Goal: Task Accomplishment & Management: Manage account settings

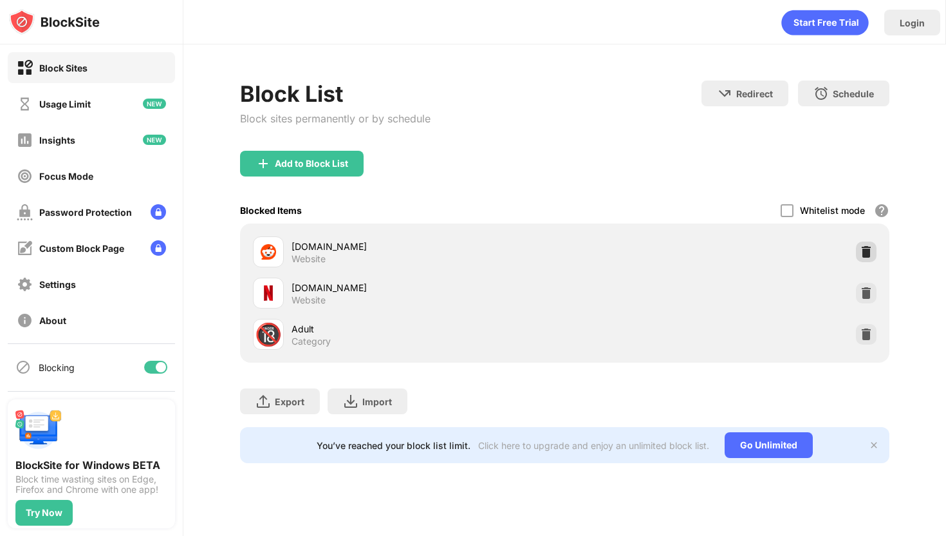
click at [865, 251] on div "Block List Block sites permanently or by schedule Redirect Choose a site to be …" at bounding box center [565, 271] width 650 height 382
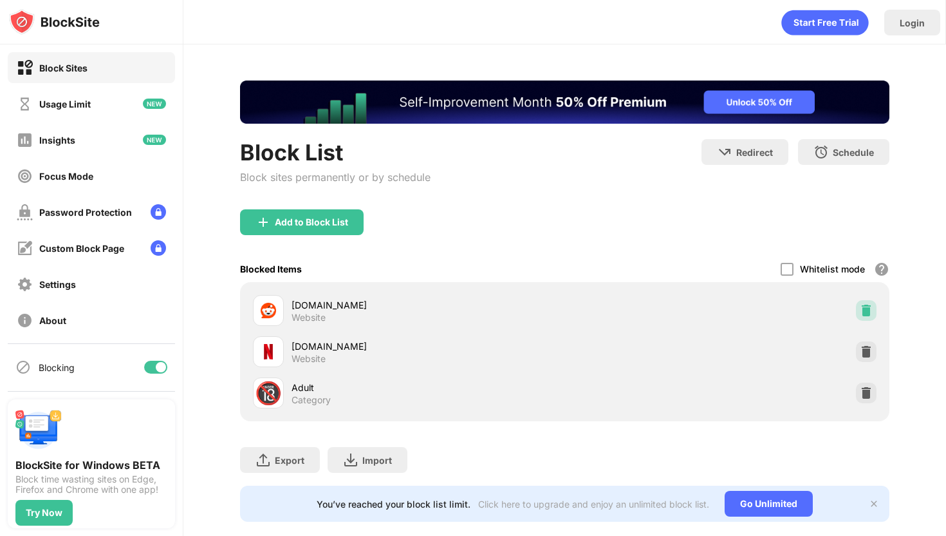
click at [873, 309] on div at bounding box center [866, 310] width 21 height 21
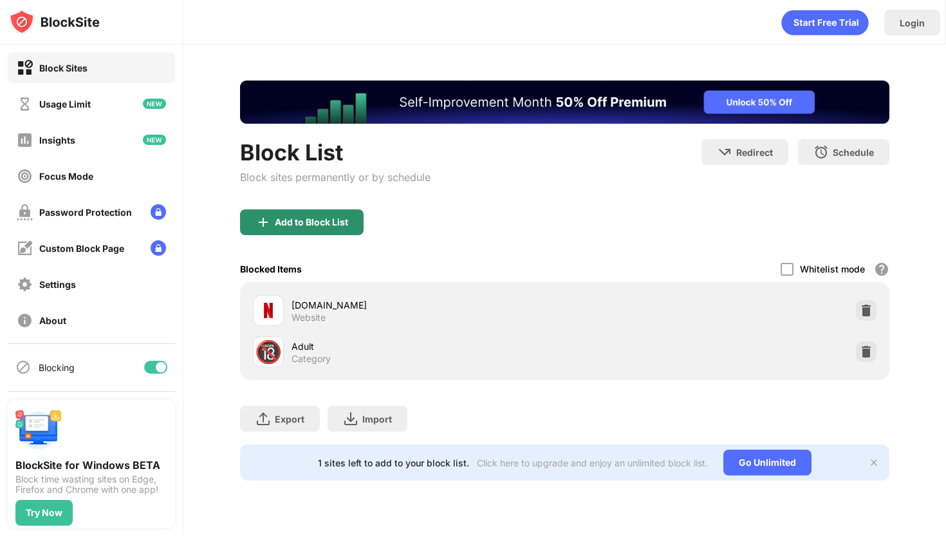
click at [342, 221] on div "Add to Block List" at bounding box center [311, 222] width 73 height 10
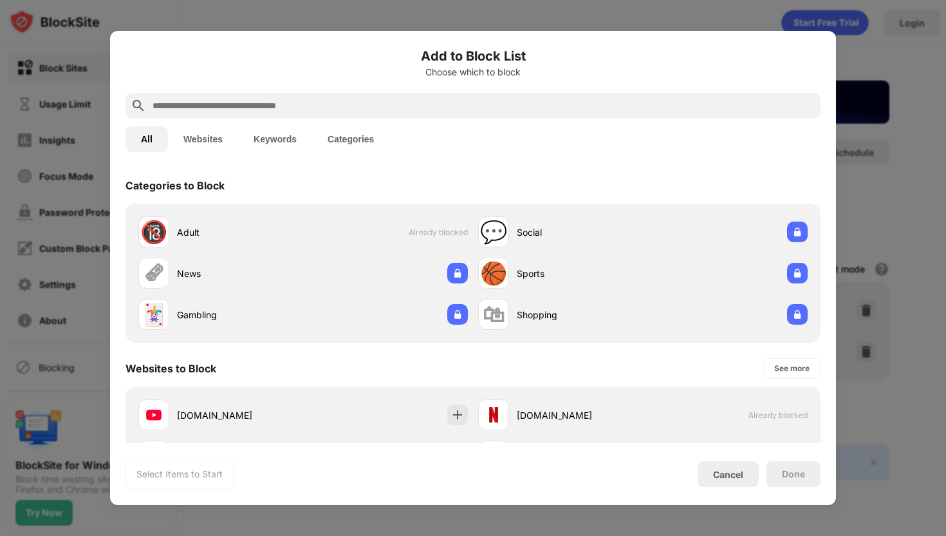
click at [397, 114] on div at bounding box center [473, 106] width 695 height 26
click at [375, 108] on input "text" at bounding box center [483, 105] width 664 height 15
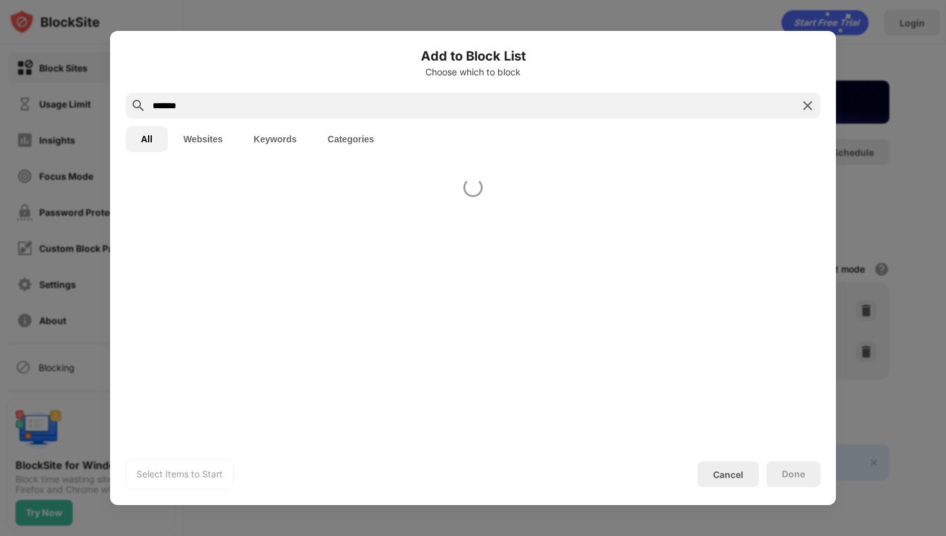
type input "*******"
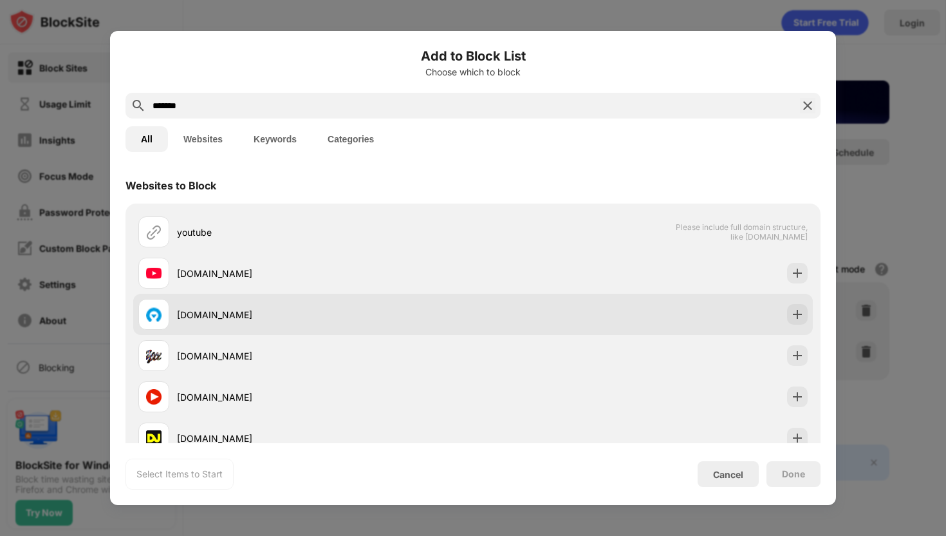
click at [804, 321] on div at bounding box center [797, 314] width 21 height 21
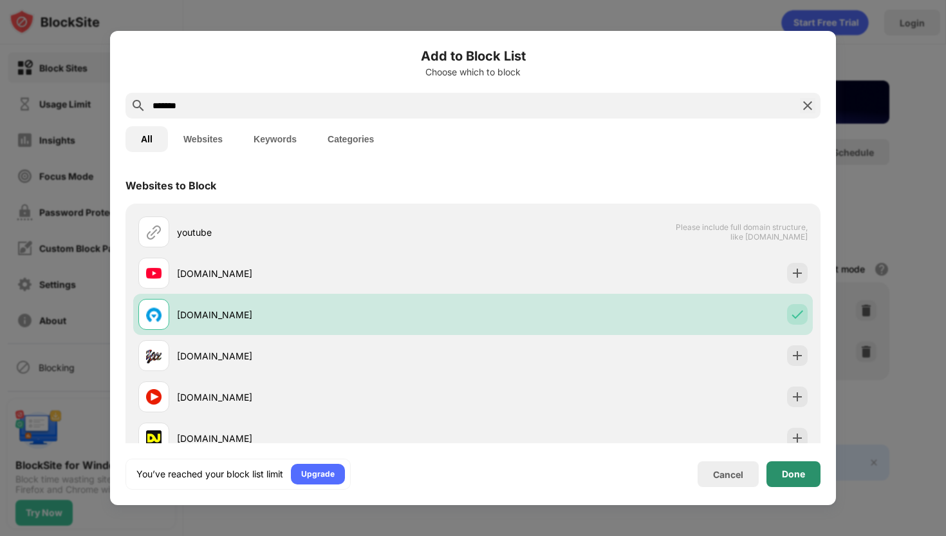
click at [784, 473] on div "Done" at bounding box center [793, 474] width 23 height 10
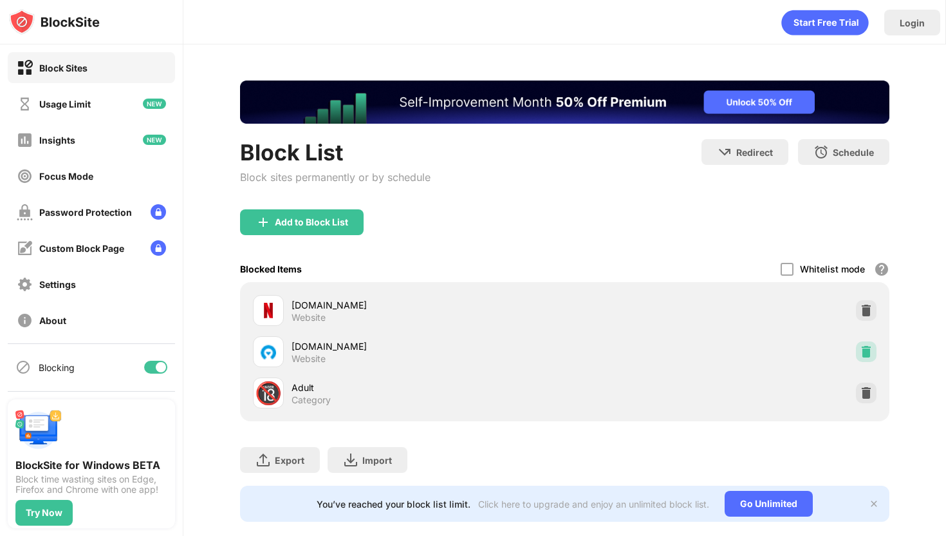
click at [863, 352] on img at bounding box center [866, 351] width 13 height 13
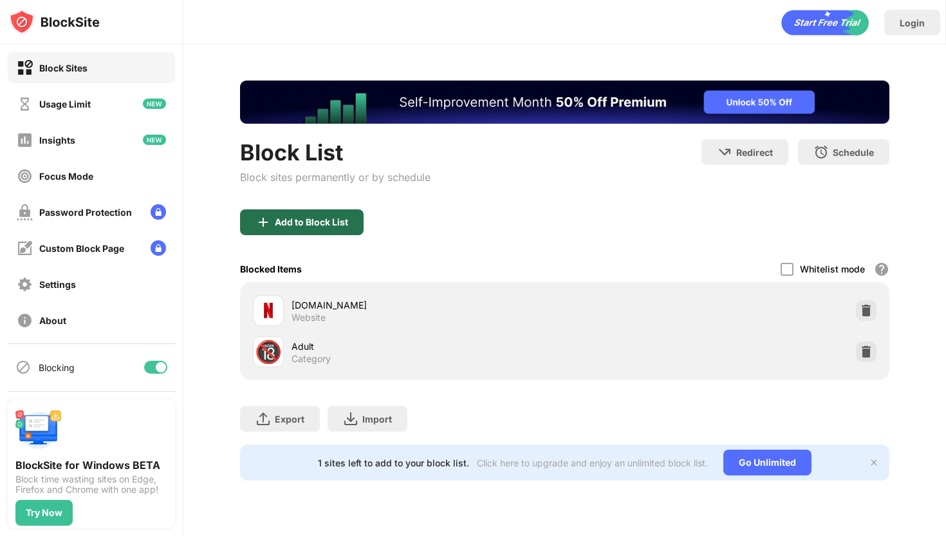
click at [320, 223] on div "Add to Block List" at bounding box center [311, 222] width 73 height 10
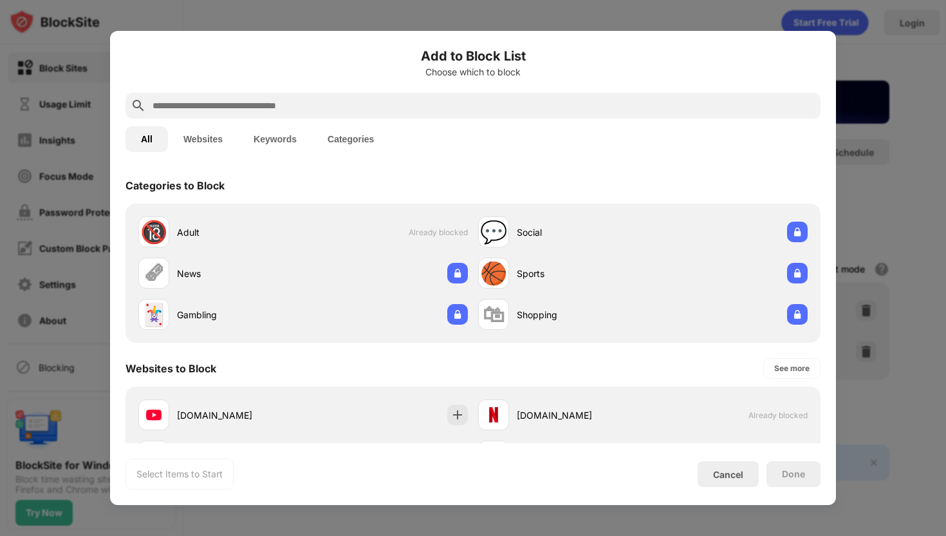
click at [397, 110] on input "text" at bounding box center [483, 105] width 664 height 15
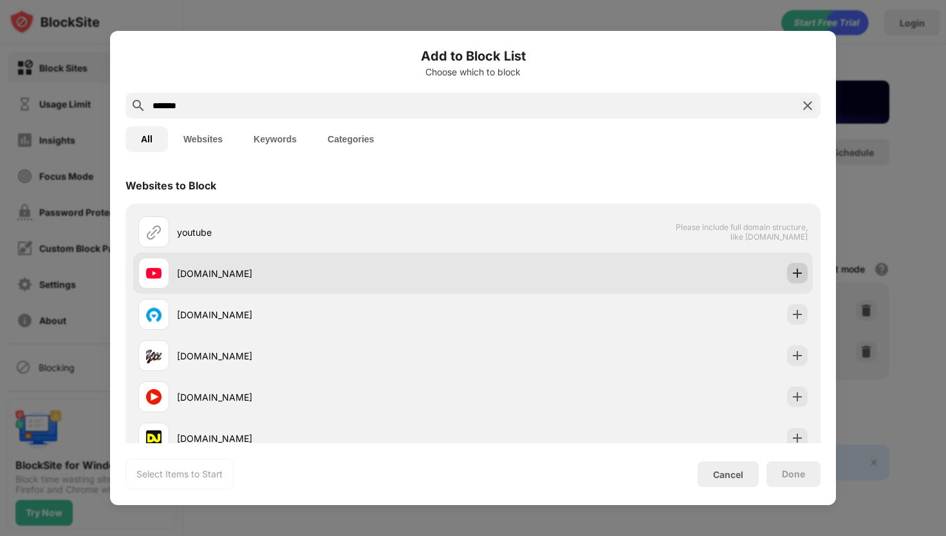
type input "*******"
click at [797, 266] on div at bounding box center [797, 273] width 21 height 21
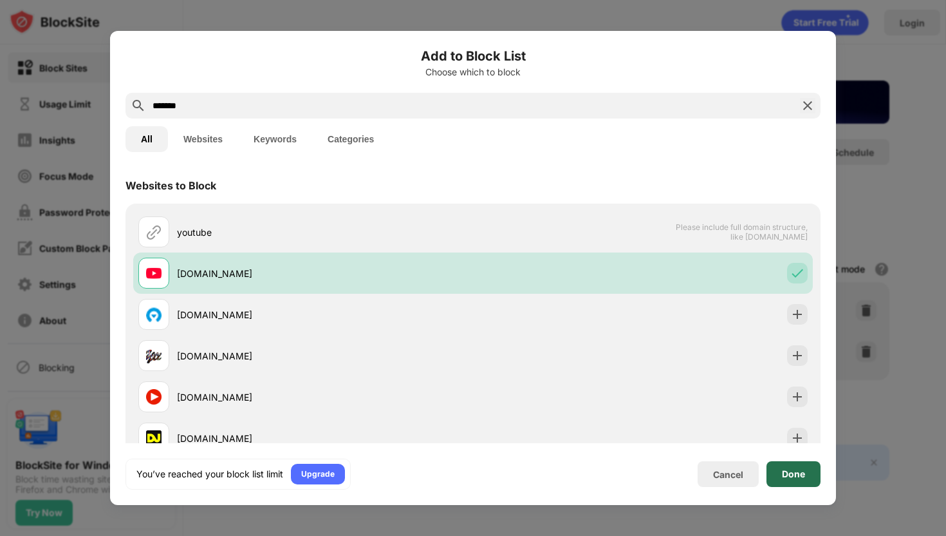
click at [807, 467] on div "Done" at bounding box center [794, 474] width 54 height 26
